Goal: Find specific page/section: Find specific page/section

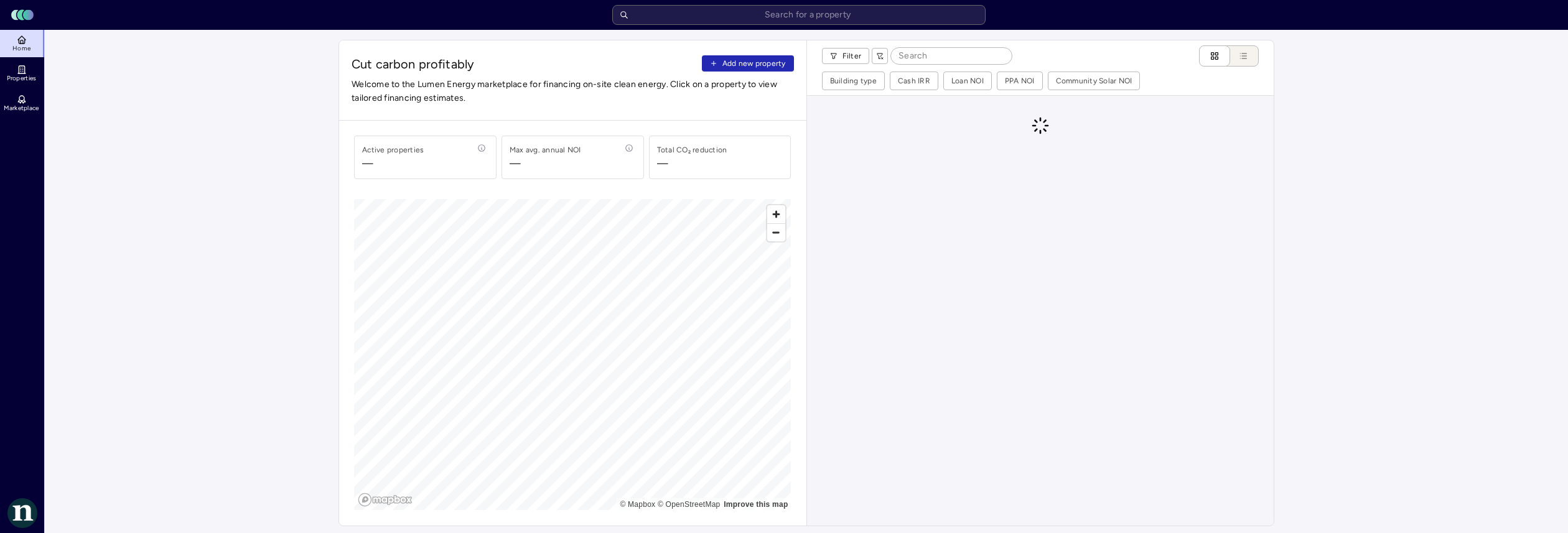
click at [31, 69] on link "Properties" at bounding box center [23, 73] width 45 height 27
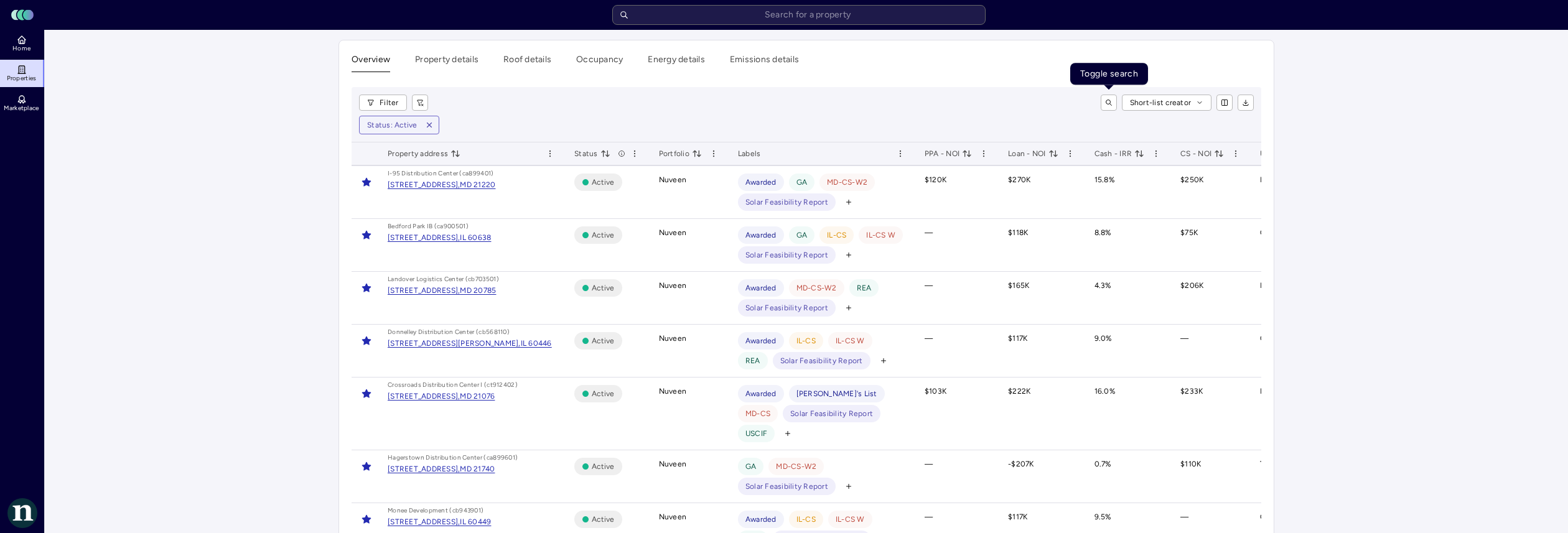
click at [1101, 103] on button "toggle search" at bounding box center [1108, 102] width 16 height 16
click at [1035, 100] on input at bounding box center [1016, 102] width 158 height 16
type input "355"
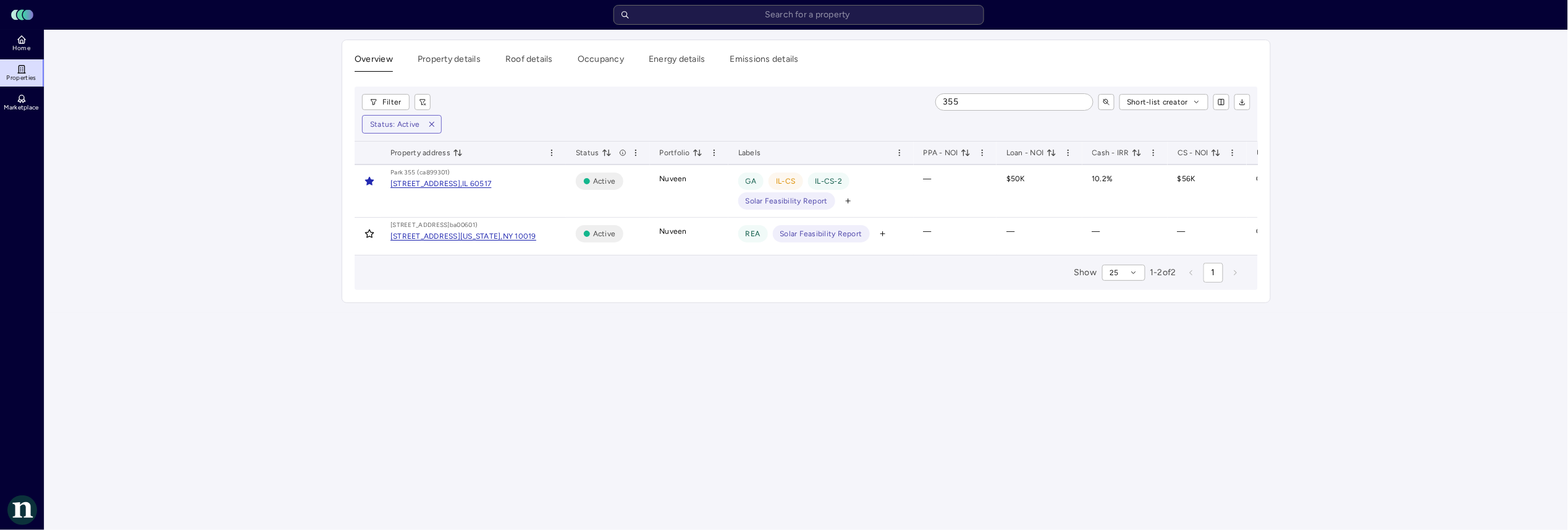
click at [519, 62] on button "Roof details" at bounding box center [529, 62] width 48 height 19
